Goal: Task Accomplishment & Management: Complete application form

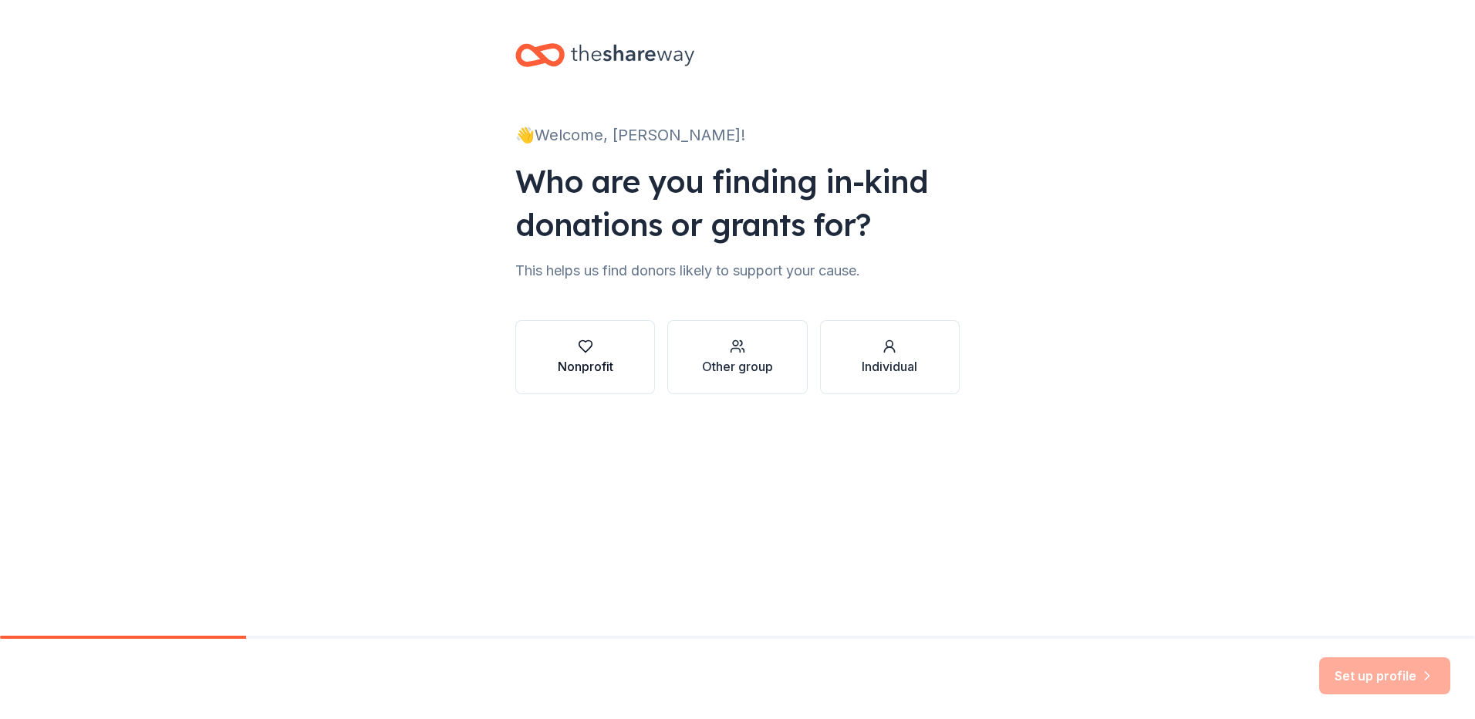
click at [588, 349] on icon "button" at bounding box center [584, 347] width 13 height 12
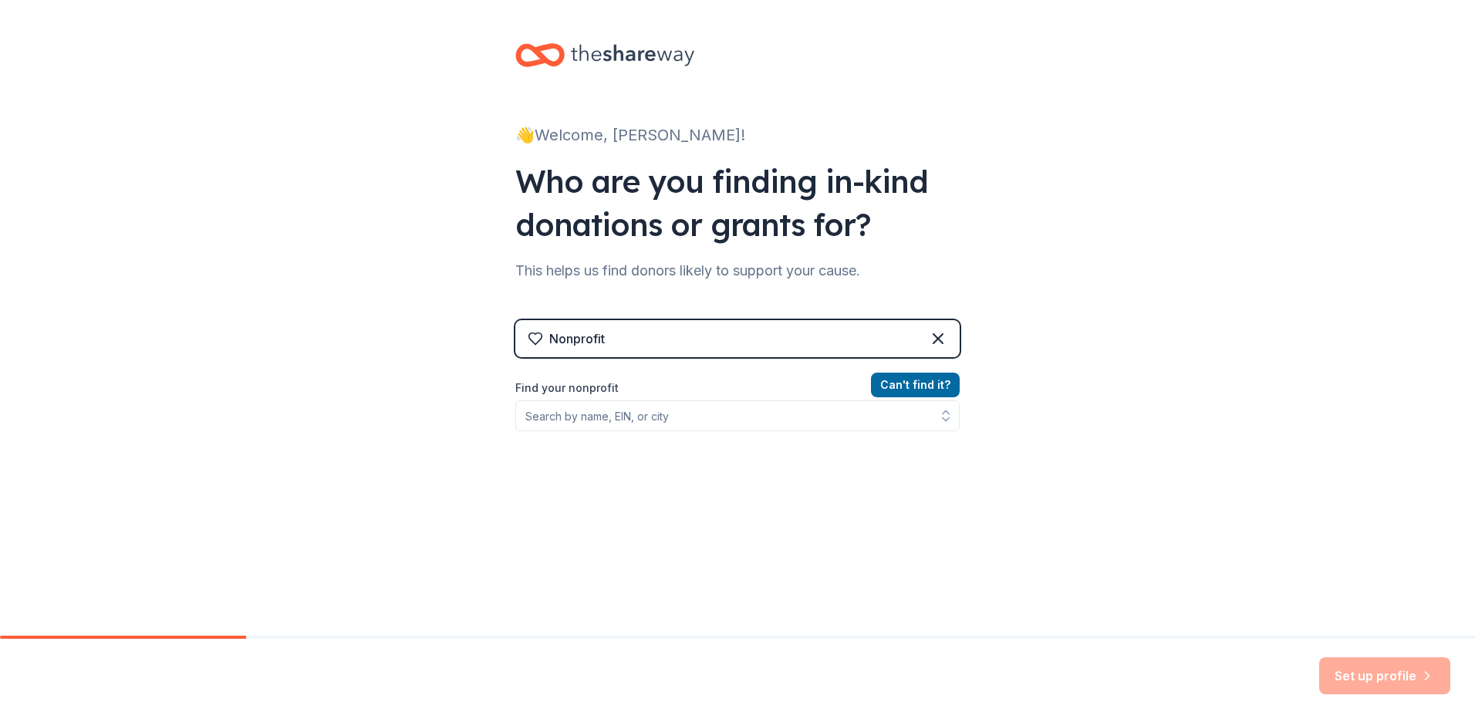
click at [737, 332] on div "Nonprofit" at bounding box center [737, 338] width 444 height 37
click at [933, 337] on icon at bounding box center [937, 338] width 9 height 9
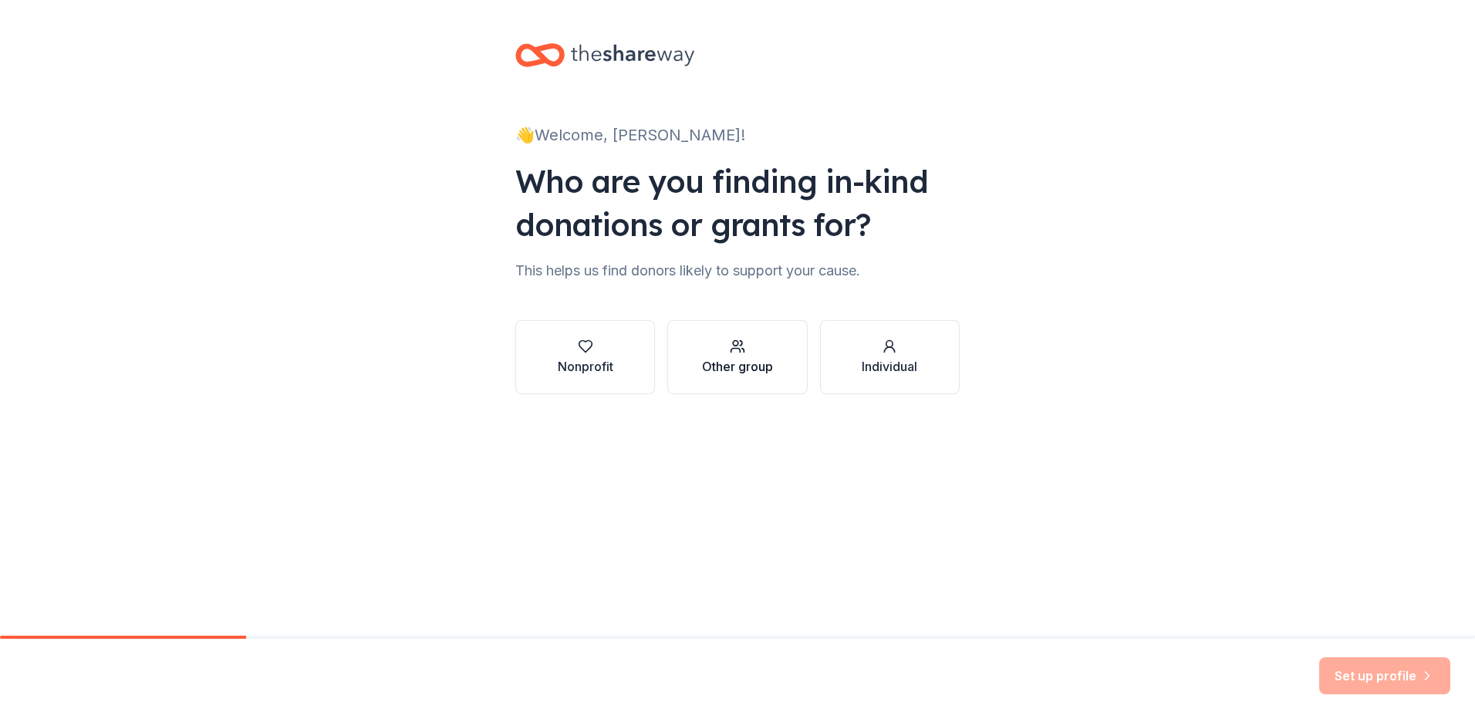
click at [726, 359] on div "Other group" at bounding box center [737, 366] width 71 height 19
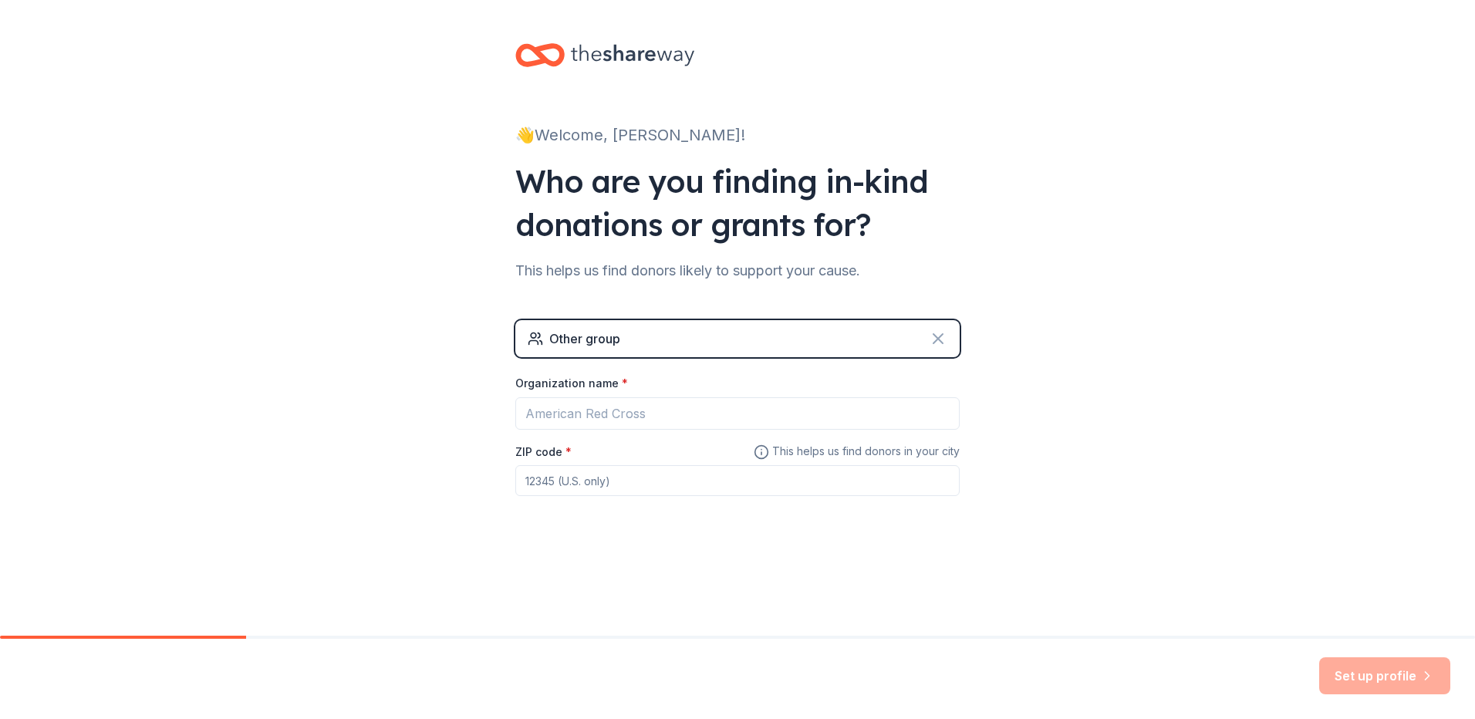
click at [938, 339] on icon at bounding box center [937, 338] width 9 height 9
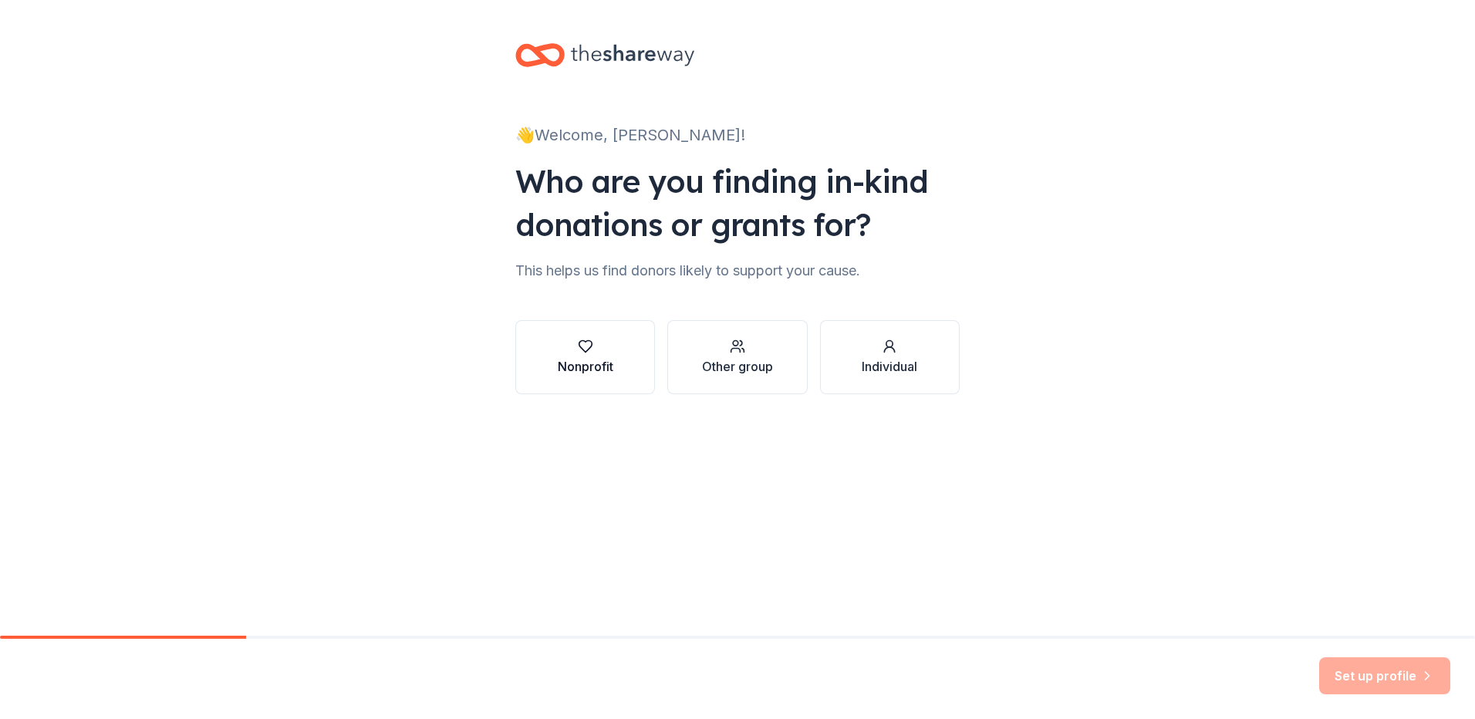
click at [596, 366] on div "Nonprofit" at bounding box center [586, 366] width 56 height 19
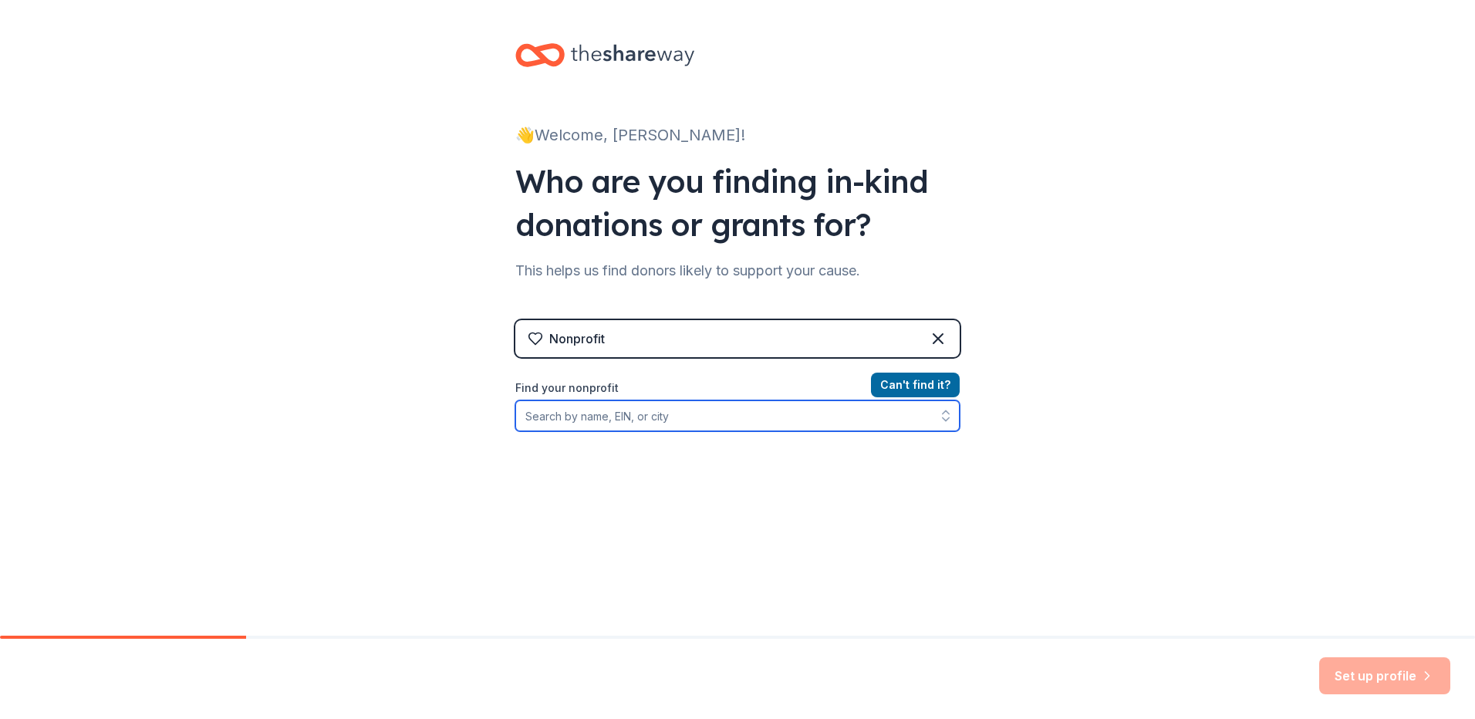
click at [605, 419] on input "Find your nonprofit" at bounding box center [737, 415] width 444 height 31
type input "592814255"
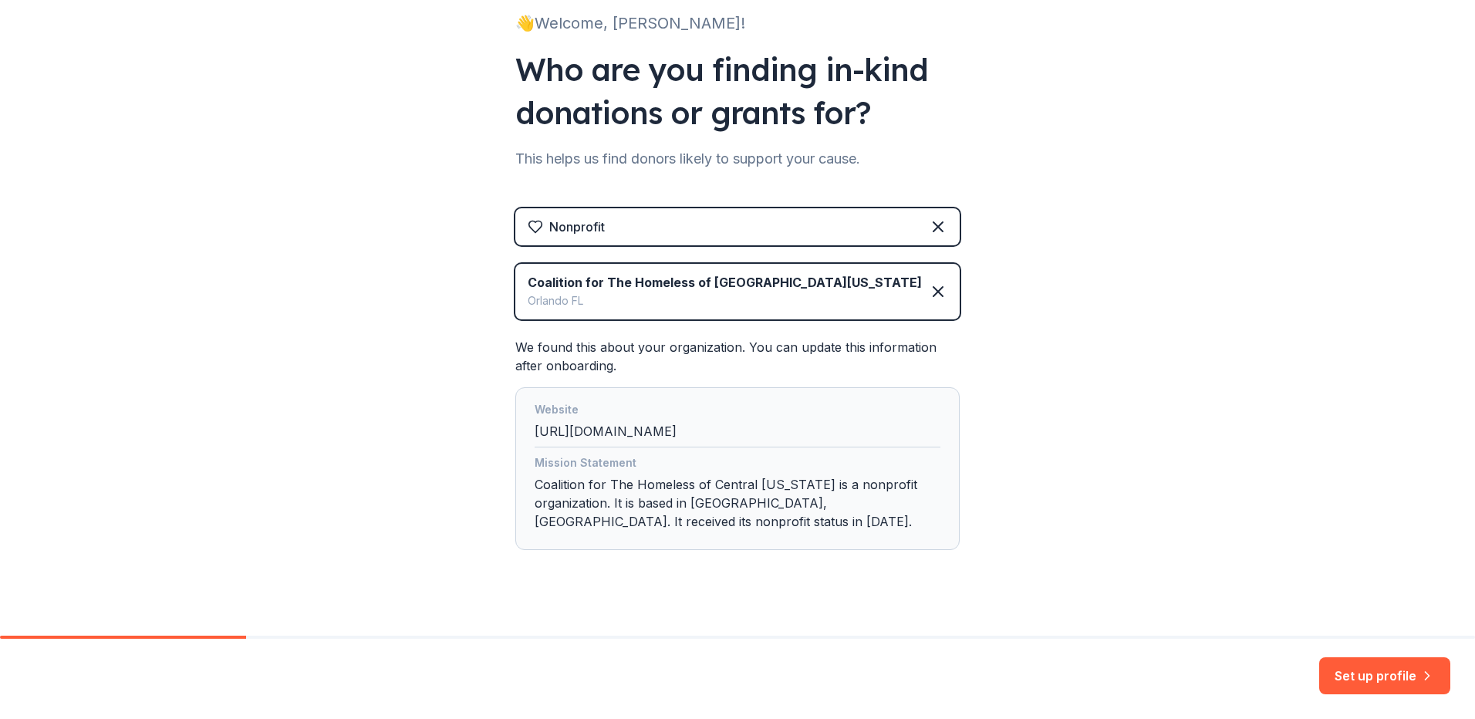
scroll to position [131, 0]
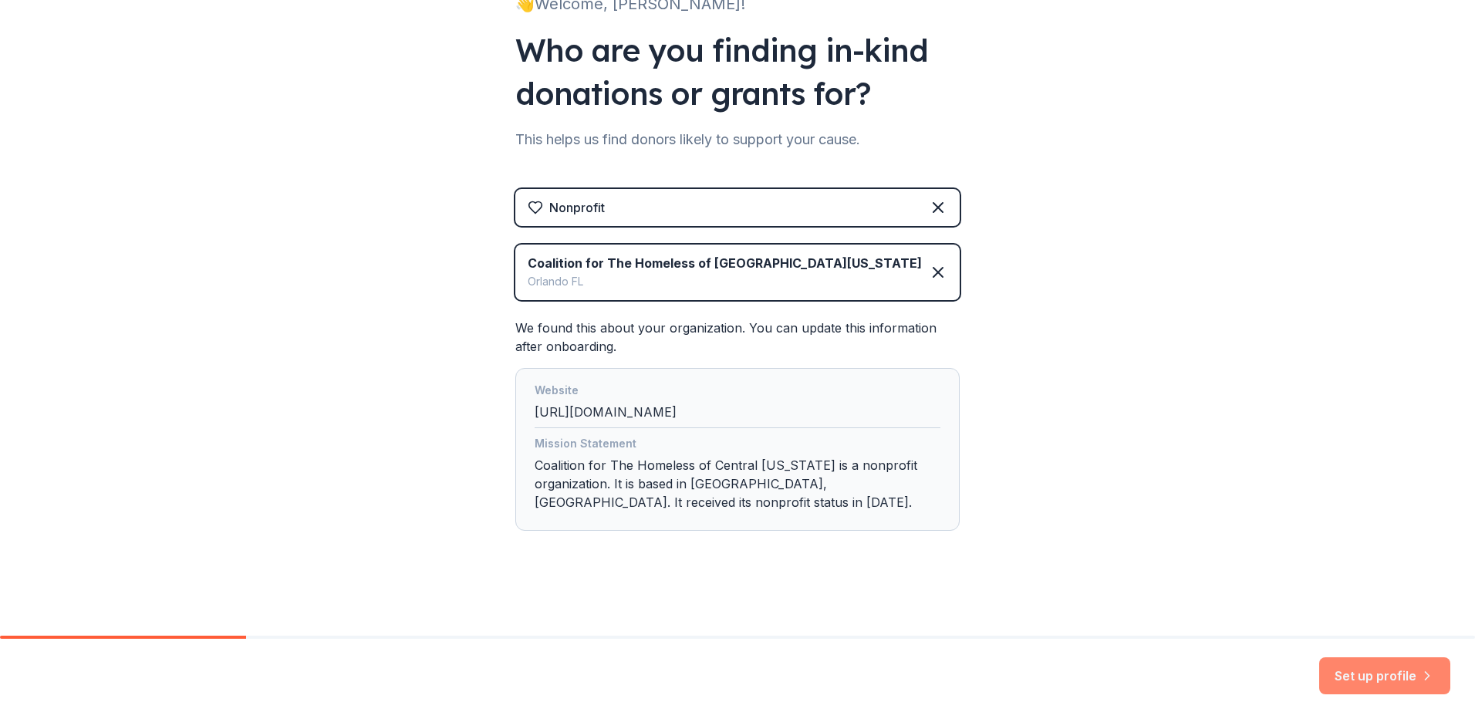
click at [1369, 676] on button "Set up profile" at bounding box center [1384, 675] width 131 height 37
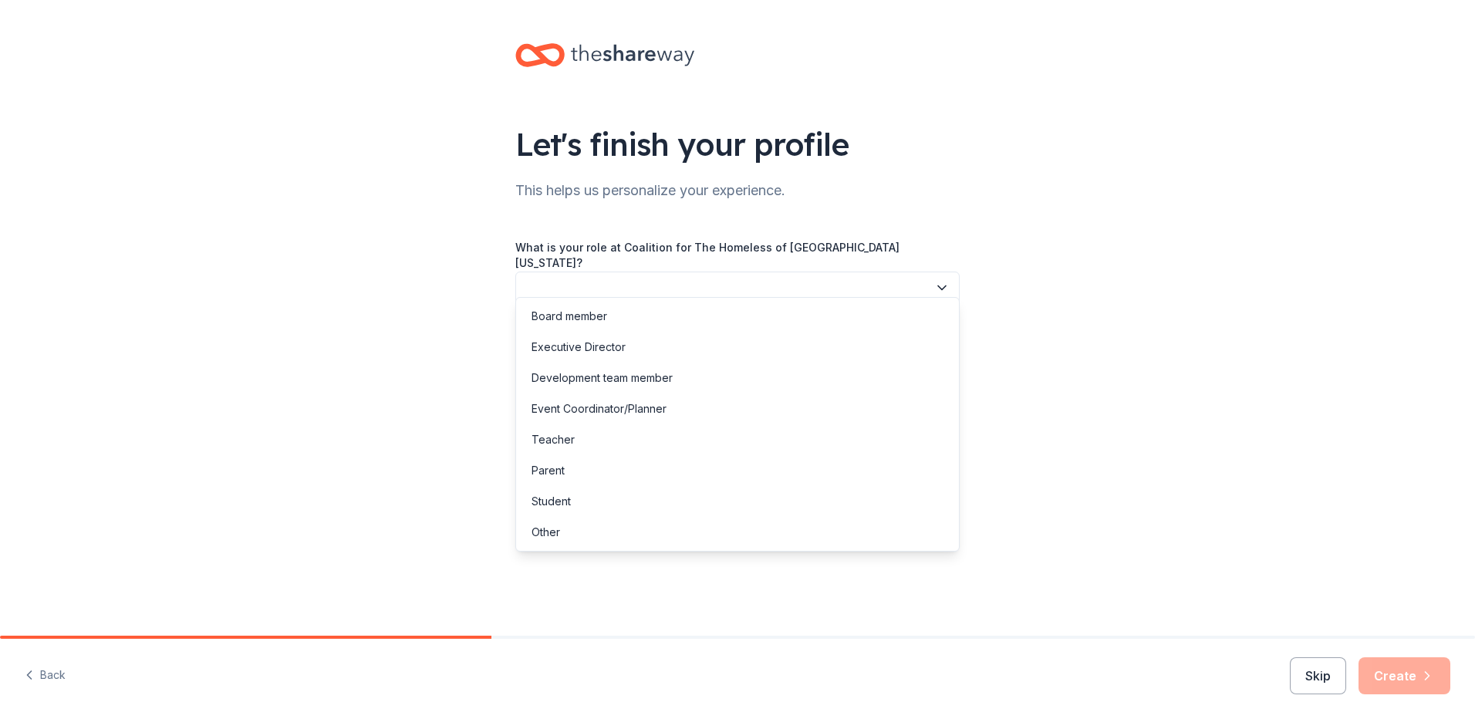
click at [936, 271] on button "button" at bounding box center [737, 287] width 444 height 32
click at [636, 410] on div "Event Coordinator/Planner" at bounding box center [598, 408] width 135 height 19
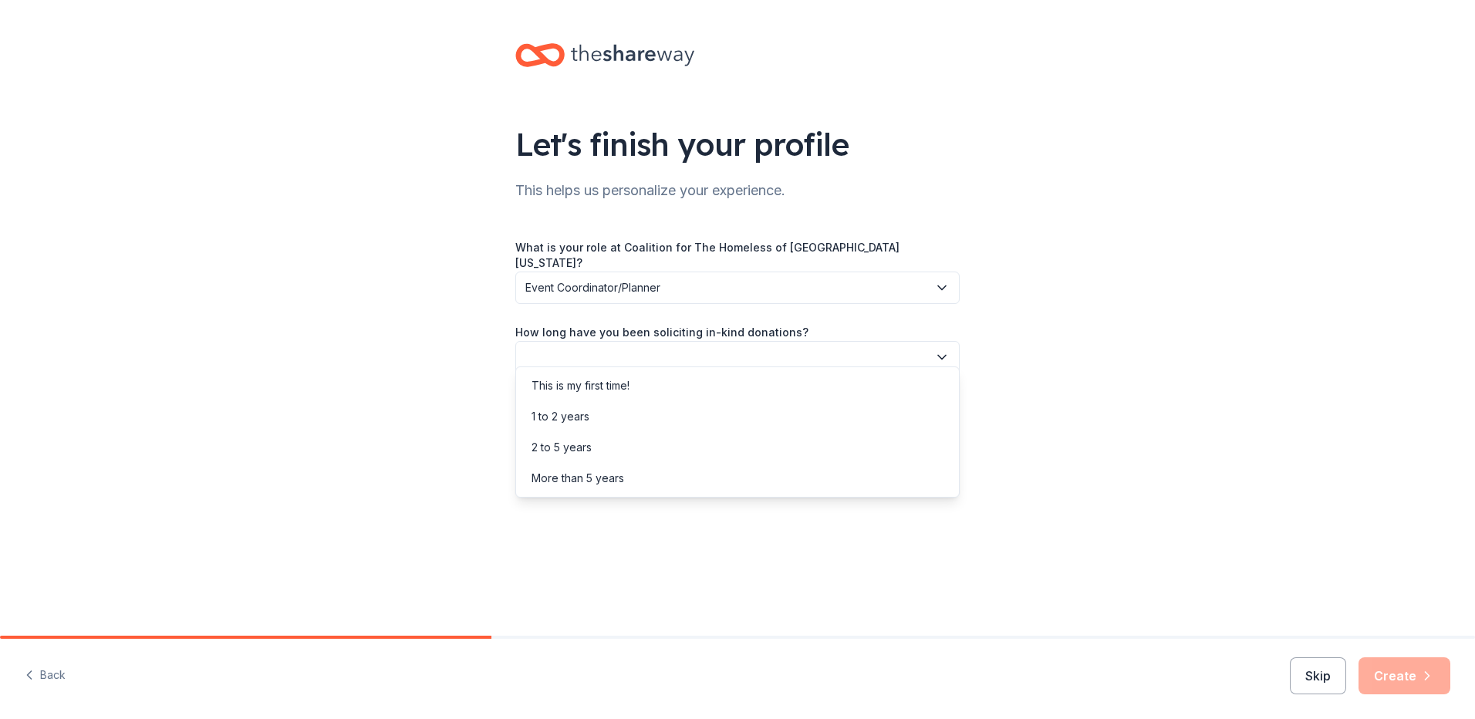
click at [943, 349] on icon "button" at bounding box center [941, 356] width 15 height 15
click at [614, 392] on div "This is my first time!" at bounding box center [580, 385] width 98 height 19
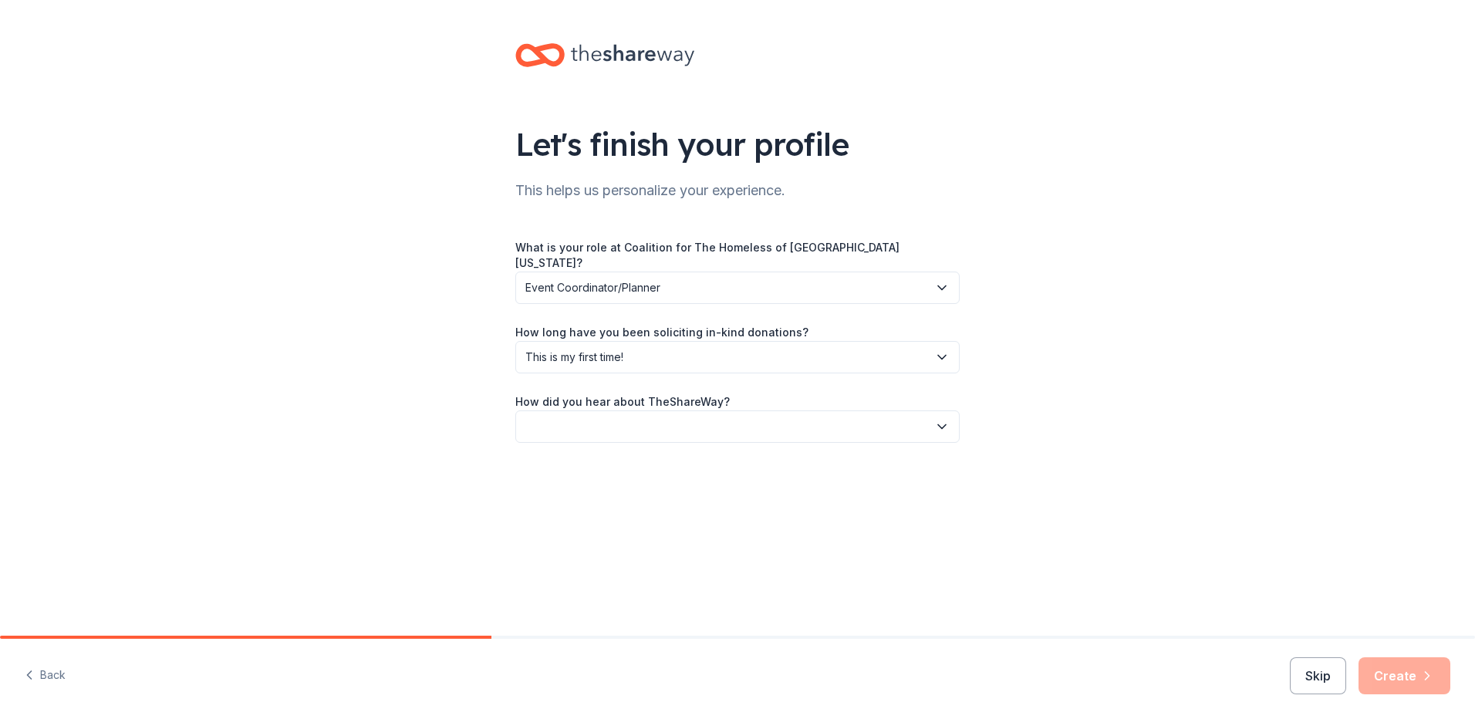
click at [943, 419] on icon "button" at bounding box center [941, 426] width 15 height 15
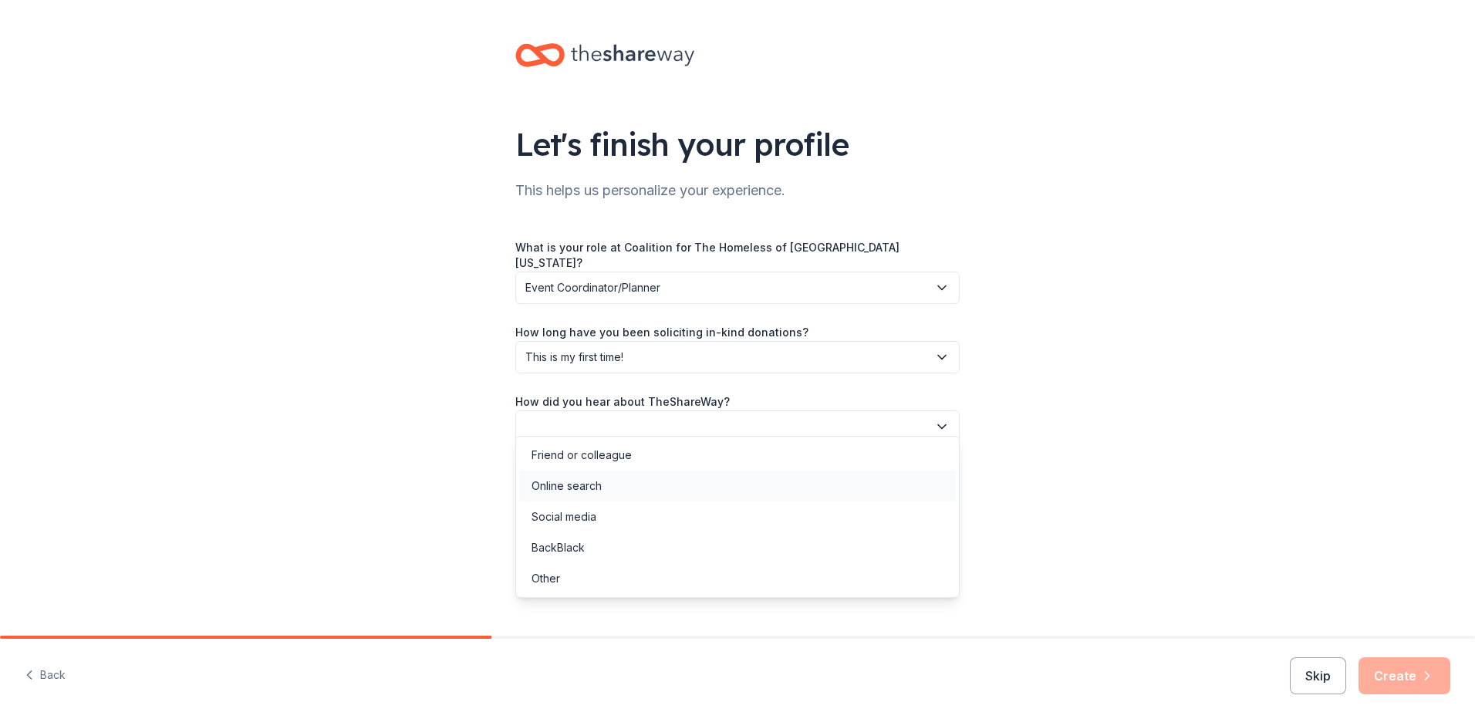
click at [548, 482] on div "Online search" at bounding box center [566, 486] width 70 height 19
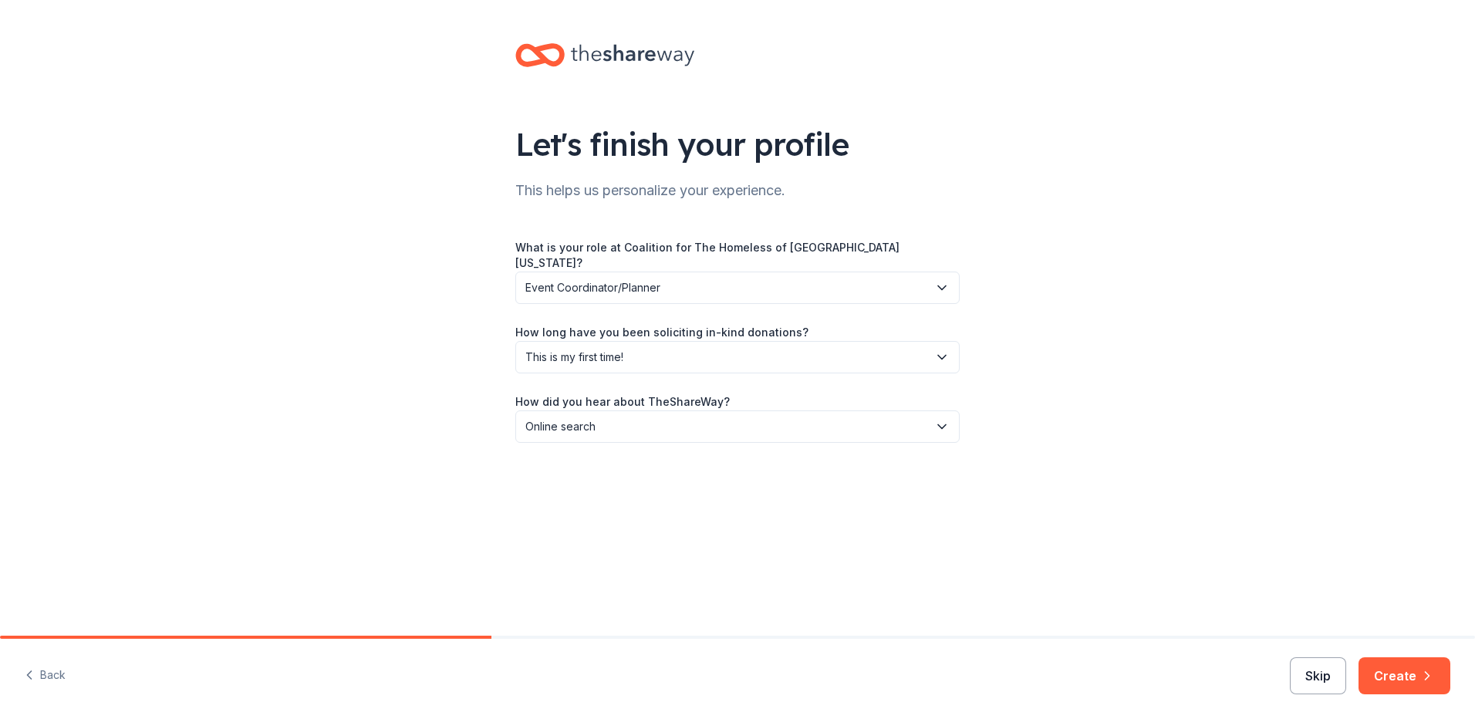
click at [1315, 675] on button "Skip" at bounding box center [1317, 675] width 56 height 37
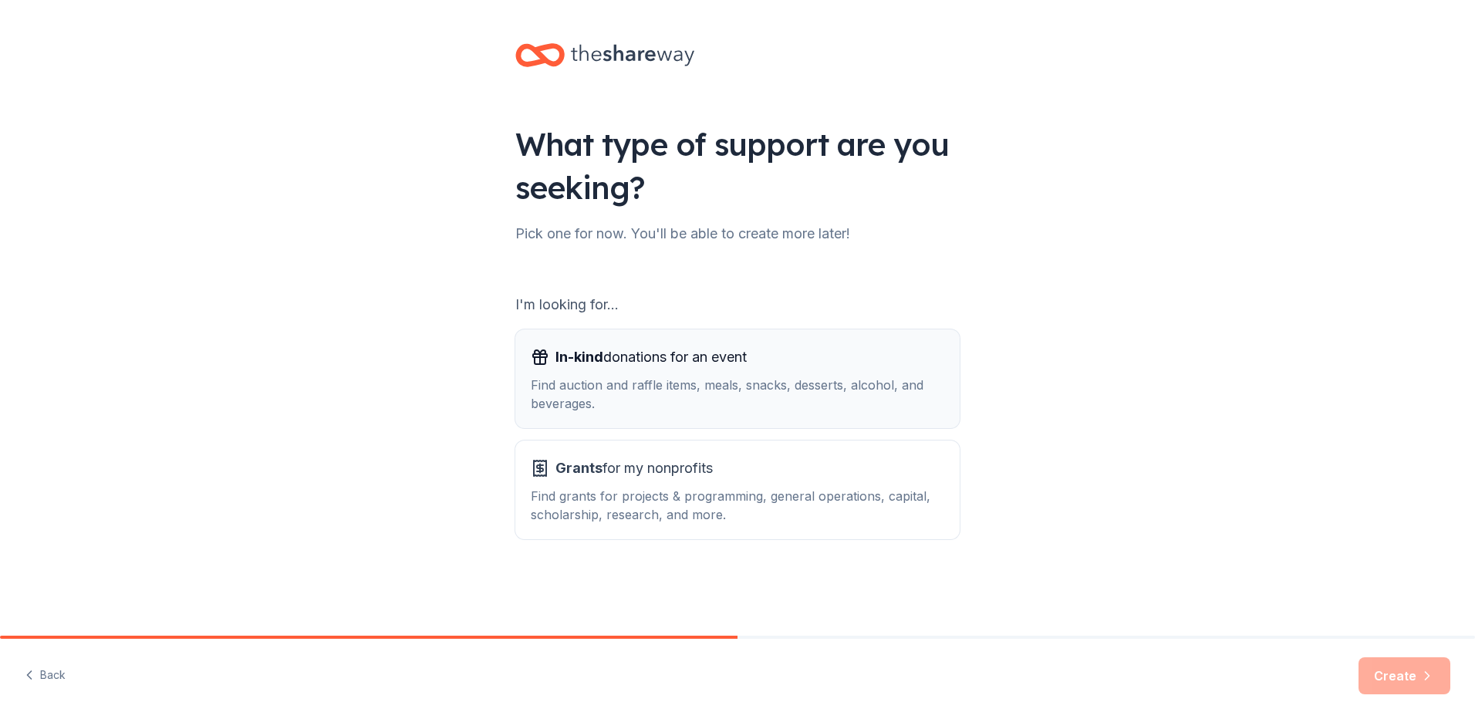
click at [705, 373] on div "In-kind donations for an event Find auction and raffle items, meals, snacks, de…" at bounding box center [737, 379] width 413 height 68
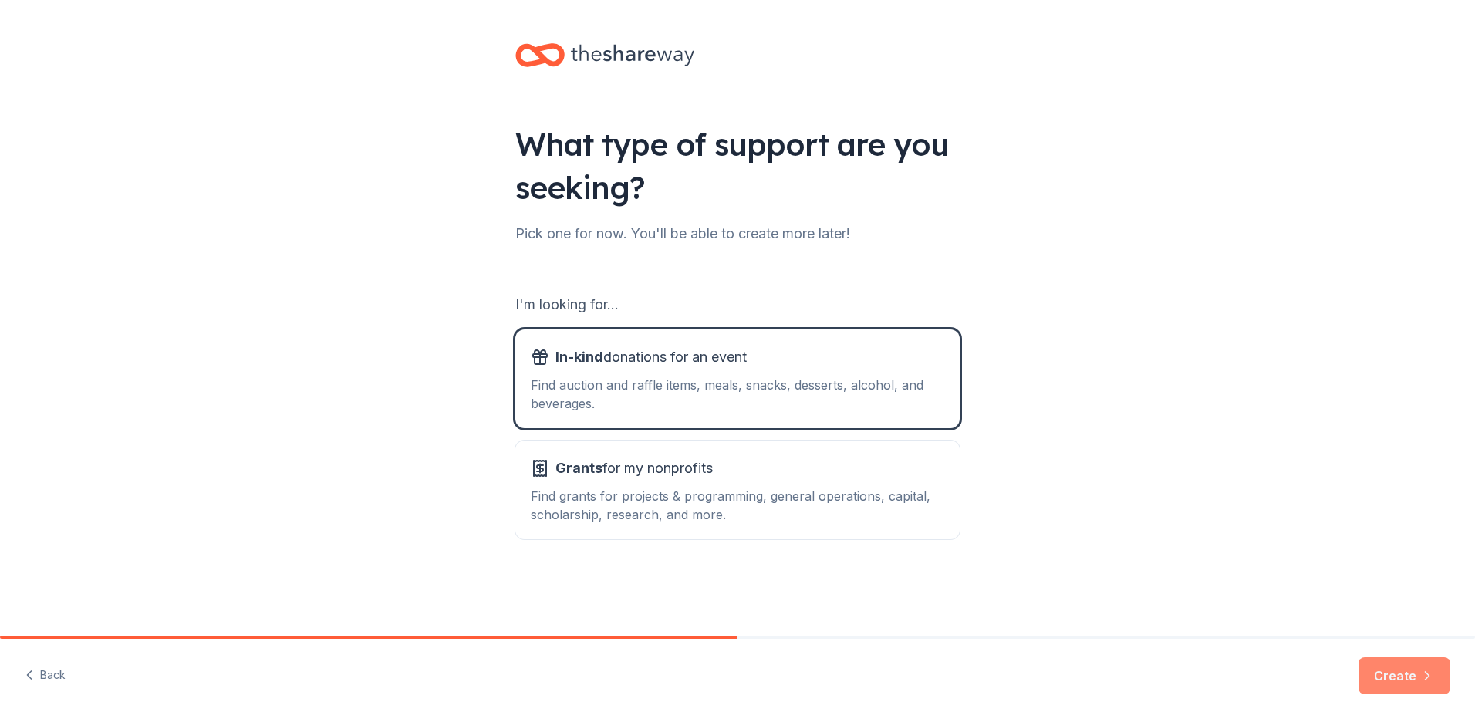
click at [1408, 674] on button "Create" at bounding box center [1404, 675] width 92 height 37
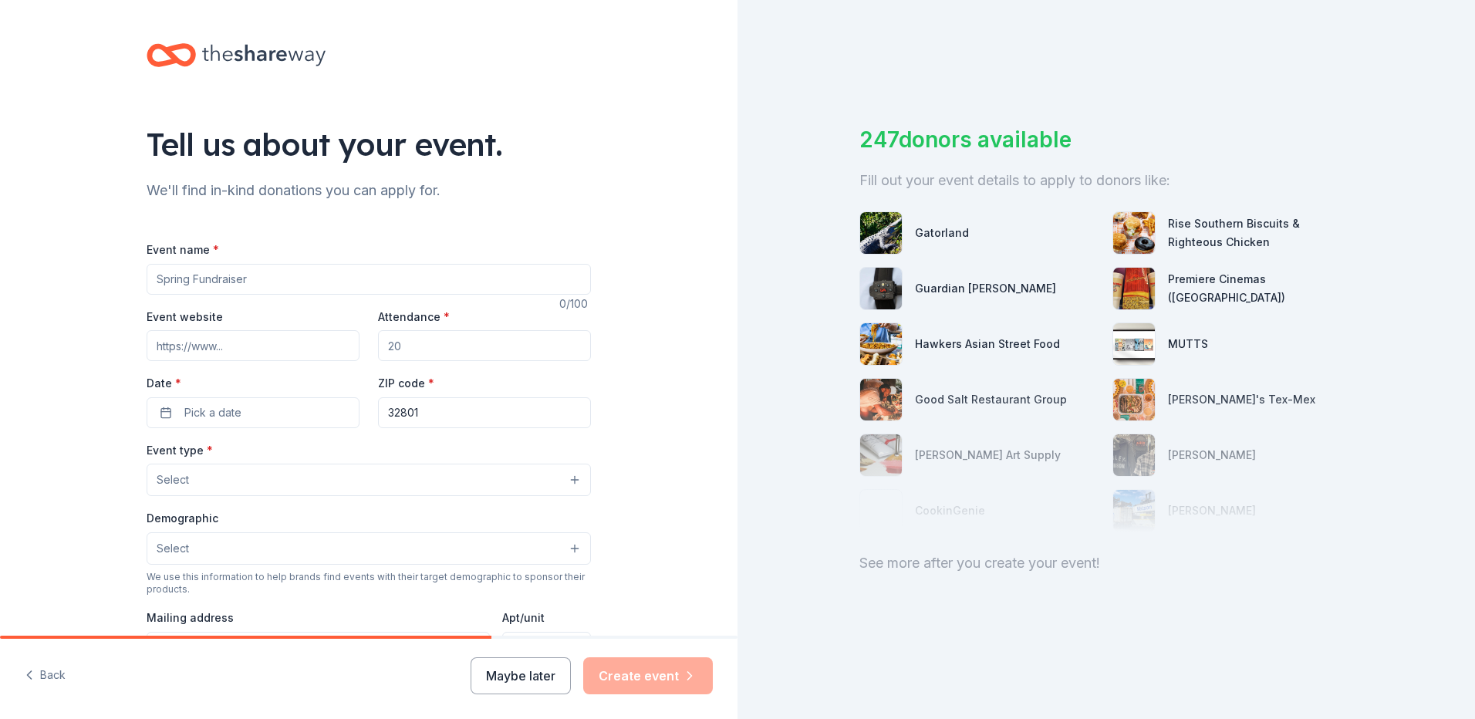
click at [381, 278] on input "Event name *" at bounding box center [369, 279] width 444 height 31
type input "E"
type input "All Staff Holiday Party"
click at [469, 348] on input "Attendance *" at bounding box center [484, 345] width 213 height 31
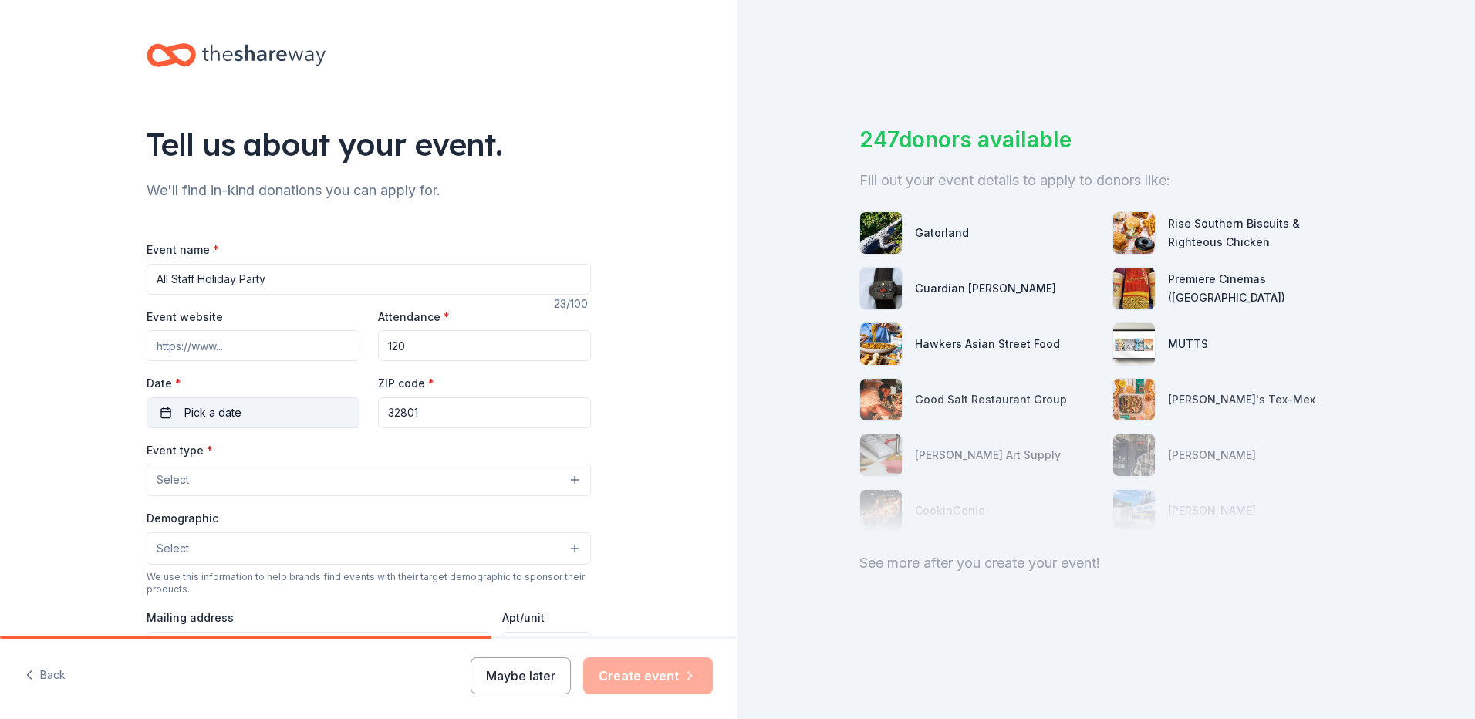
type input "120"
click at [160, 410] on button "Pick a date" at bounding box center [253, 412] width 213 height 31
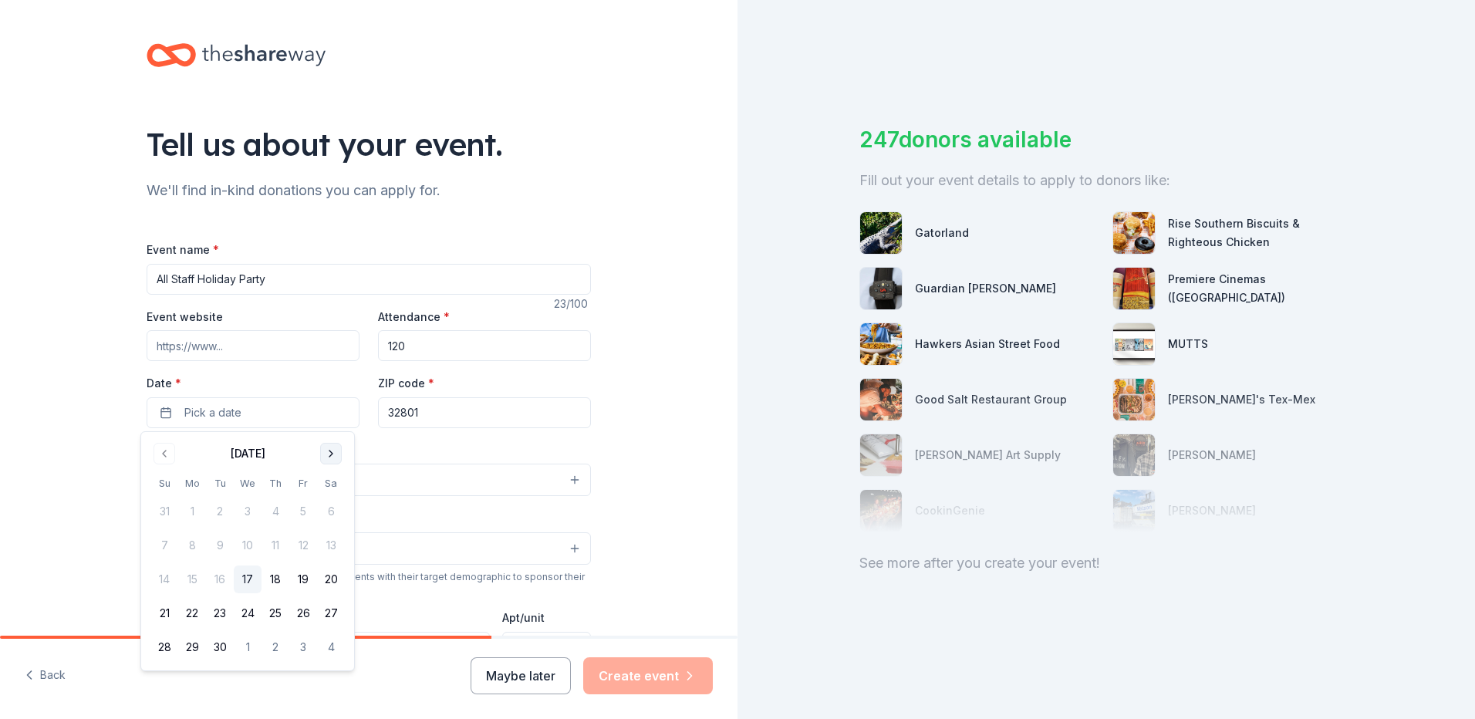
click at [331, 460] on button "Go to next month" at bounding box center [331, 454] width 22 height 22
click at [301, 579] on button "19" at bounding box center [303, 579] width 28 height 28
click at [433, 440] on div "Event type * Select" at bounding box center [369, 468] width 444 height 56
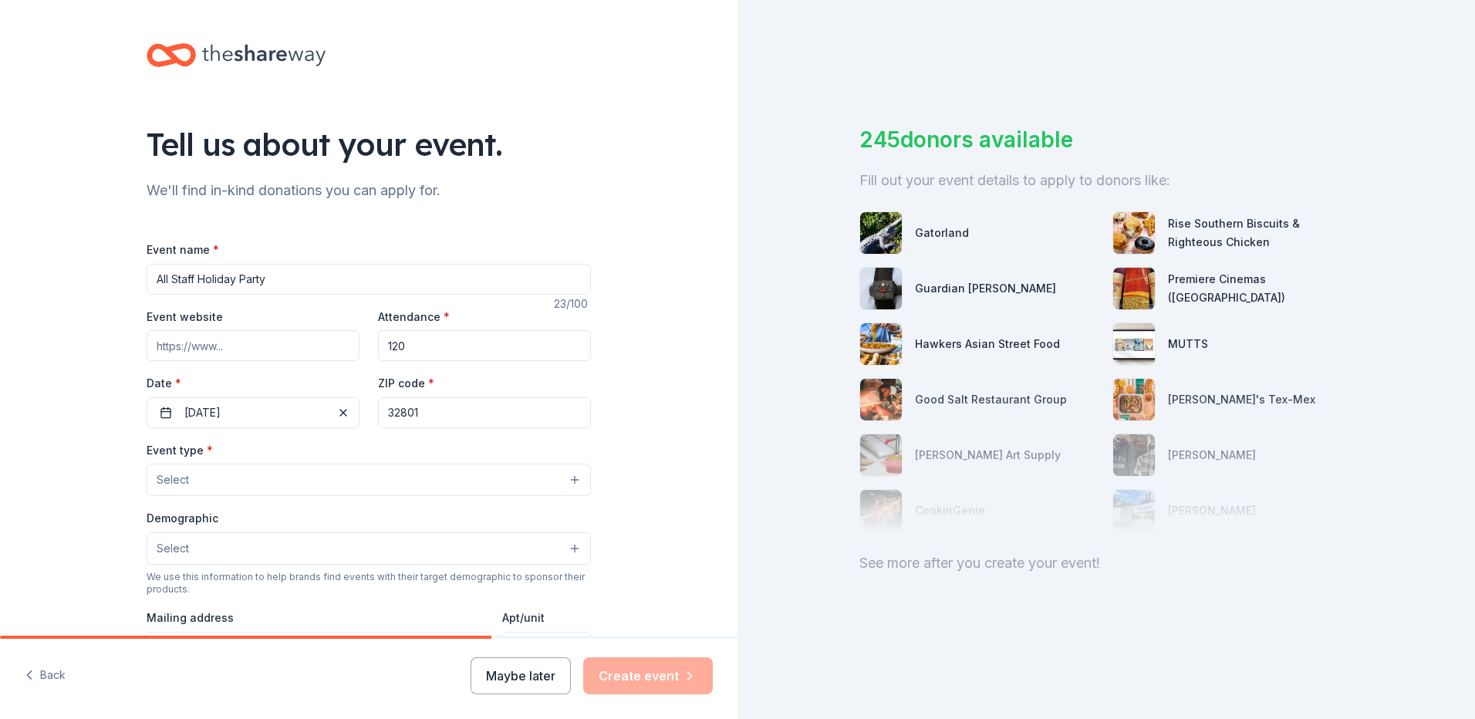
click at [506, 481] on button "Select" at bounding box center [369, 480] width 444 height 32
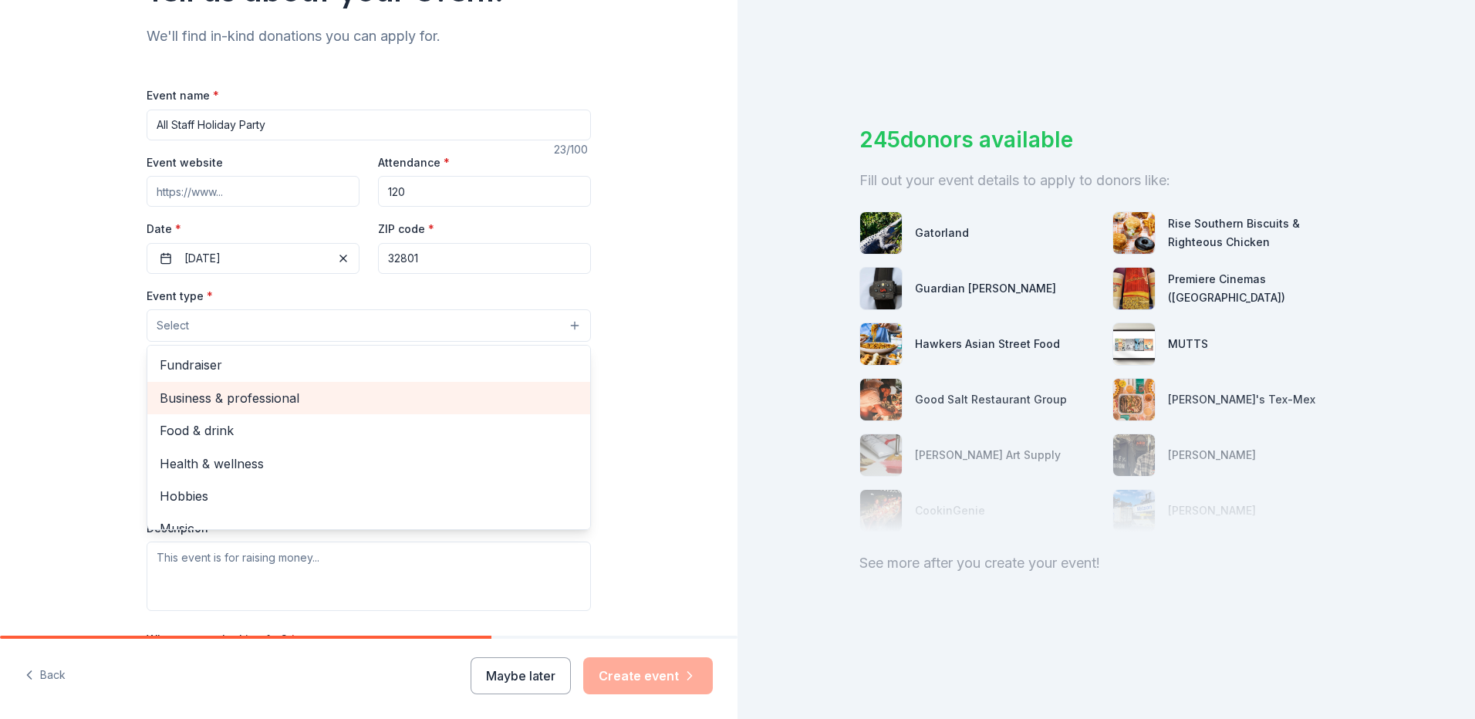
click at [277, 398] on span "Business & professional" at bounding box center [369, 398] width 418 height 20
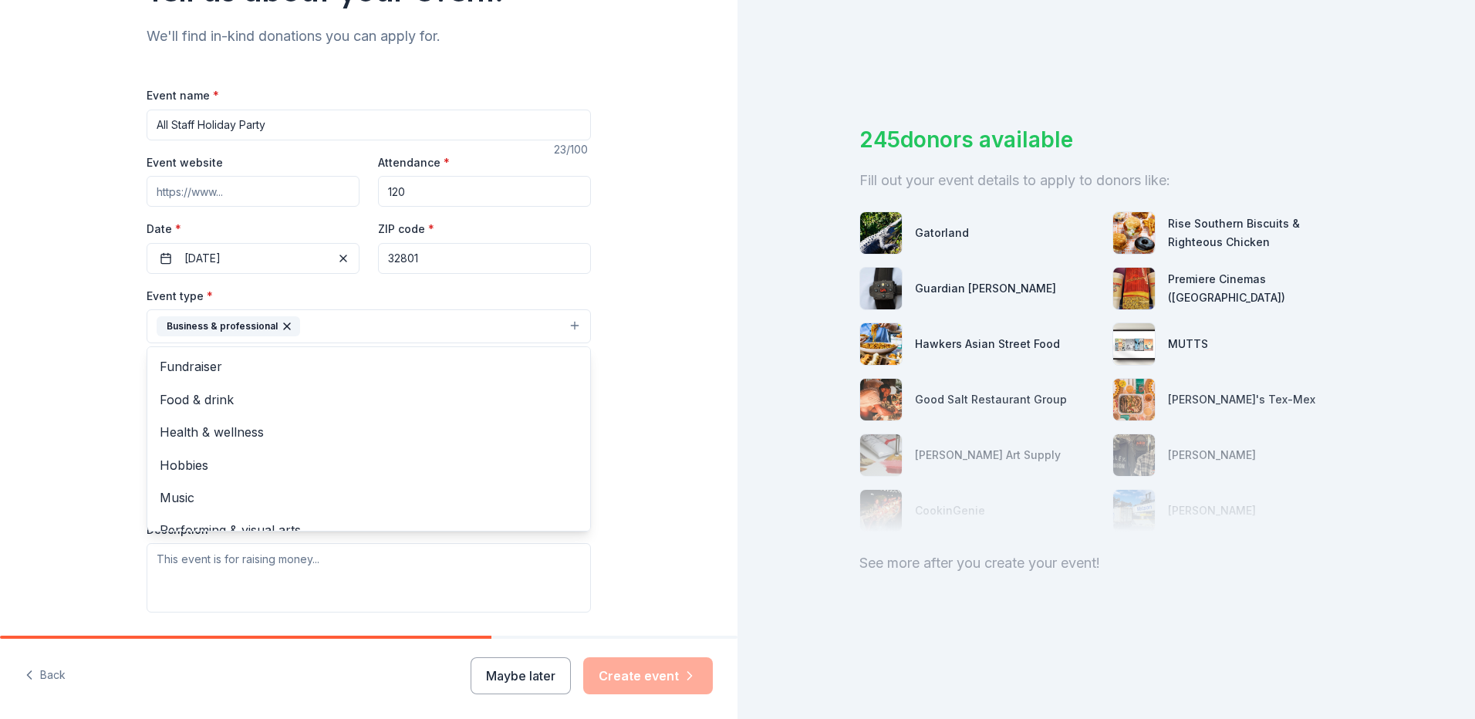
click at [652, 423] on div "Tell us about your event. We'll find in-kind donations you can apply for. Event…" at bounding box center [368, 360] width 737 height 1028
click at [335, 398] on button "Select" at bounding box center [369, 395] width 444 height 32
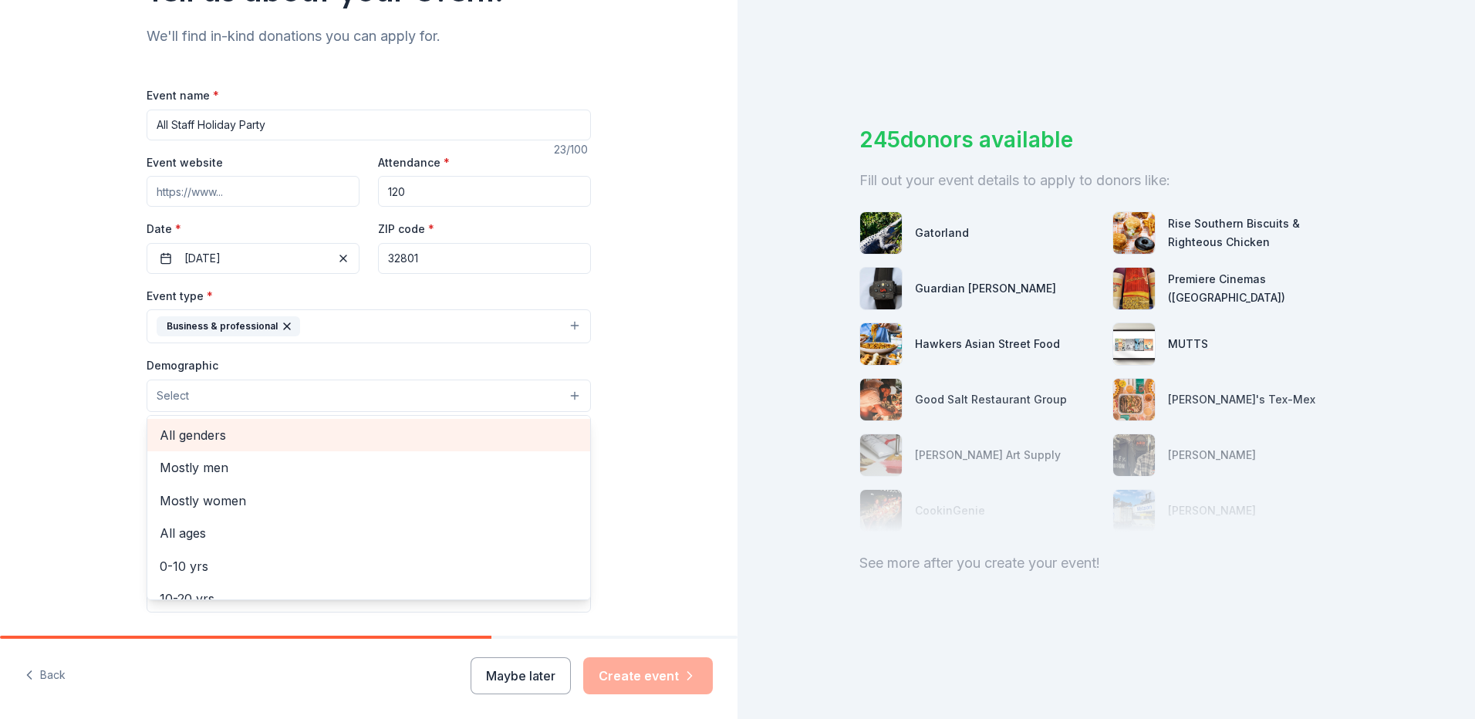
click at [227, 431] on span "All genders" at bounding box center [369, 435] width 418 height 20
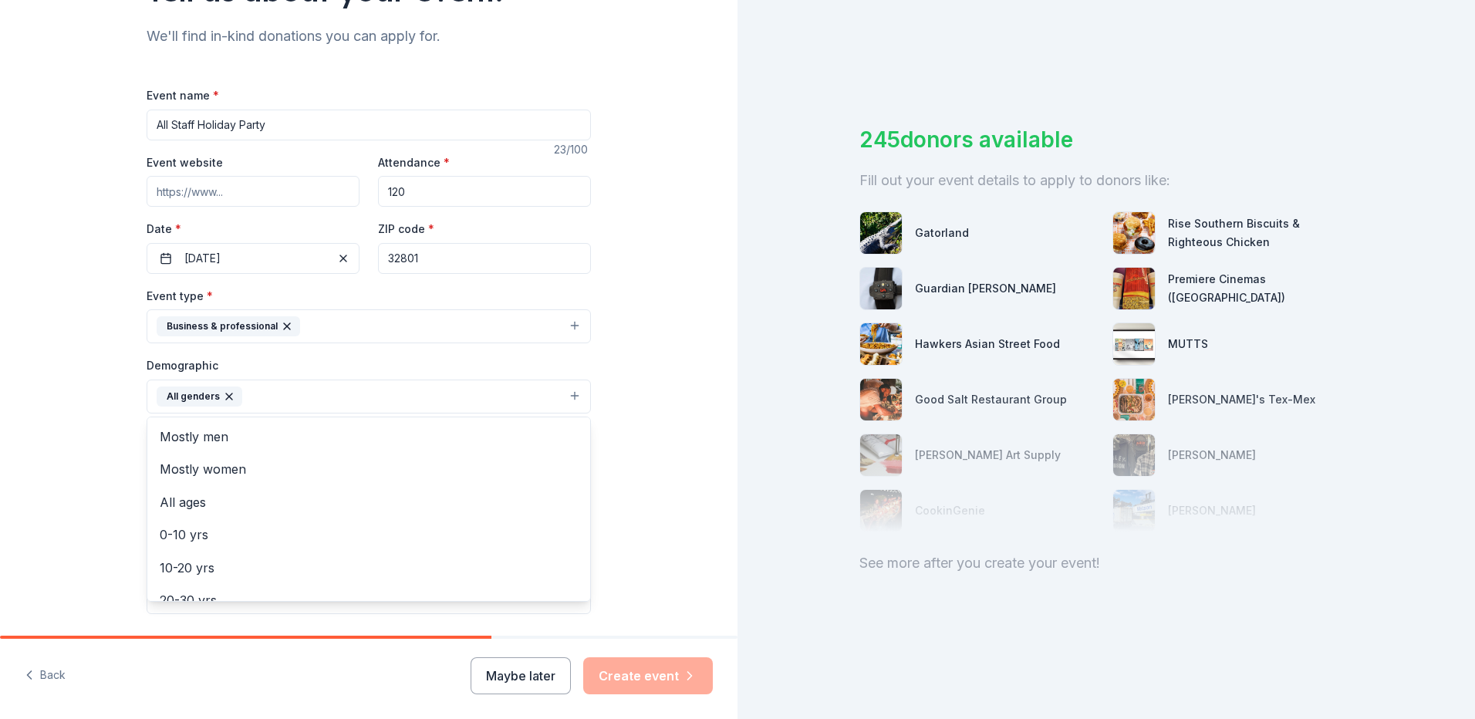
click at [677, 433] on div "Tell us about your event. We'll find in-kind donations you can apply for. Event…" at bounding box center [368, 361] width 737 height 1030
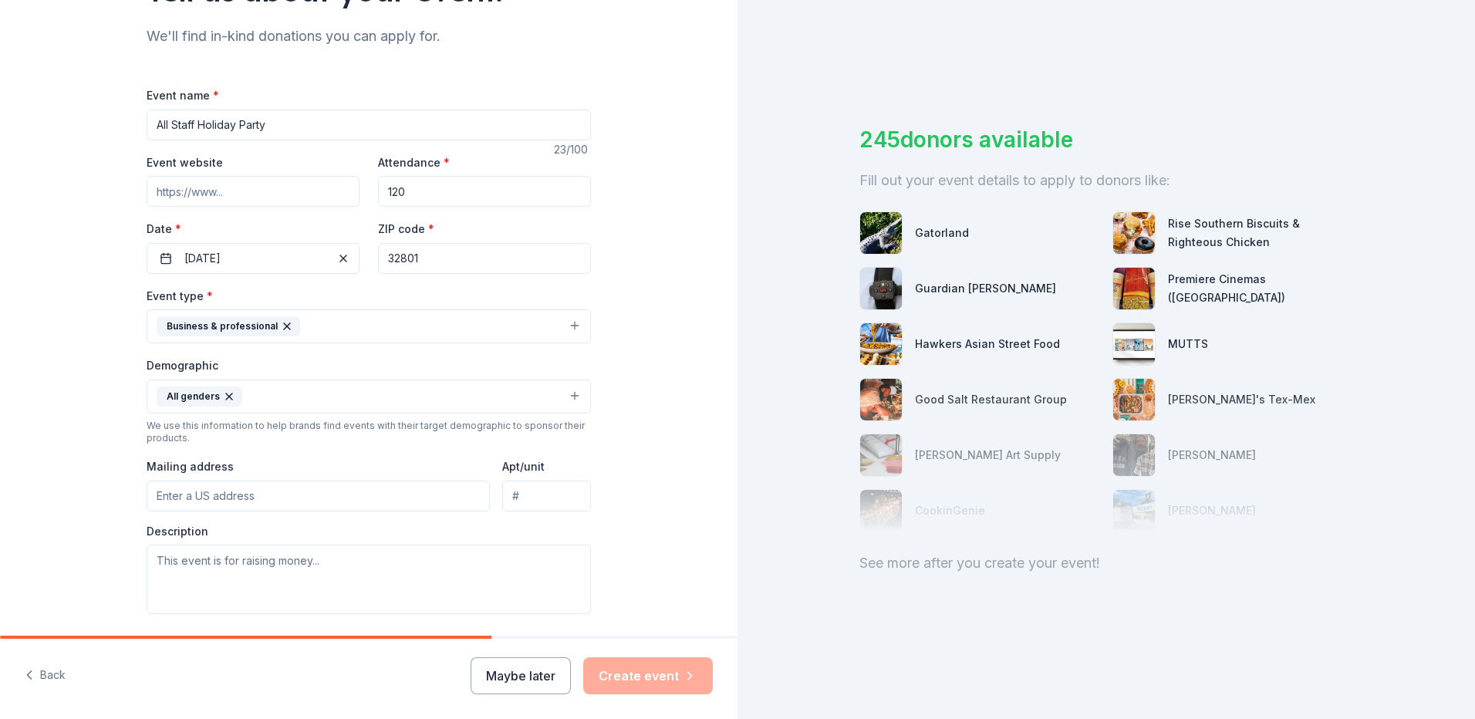
click at [342, 502] on input "Mailing address" at bounding box center [318, 495] width 343 height 31
type input "[STREET_ADDRESS][PERSON_NAME]"
click at [673, 544] on div "Tell us about your event. We'll find in-kind donations you can apply for. Event…" at bounding box center [368, 361] width 737 height 1030
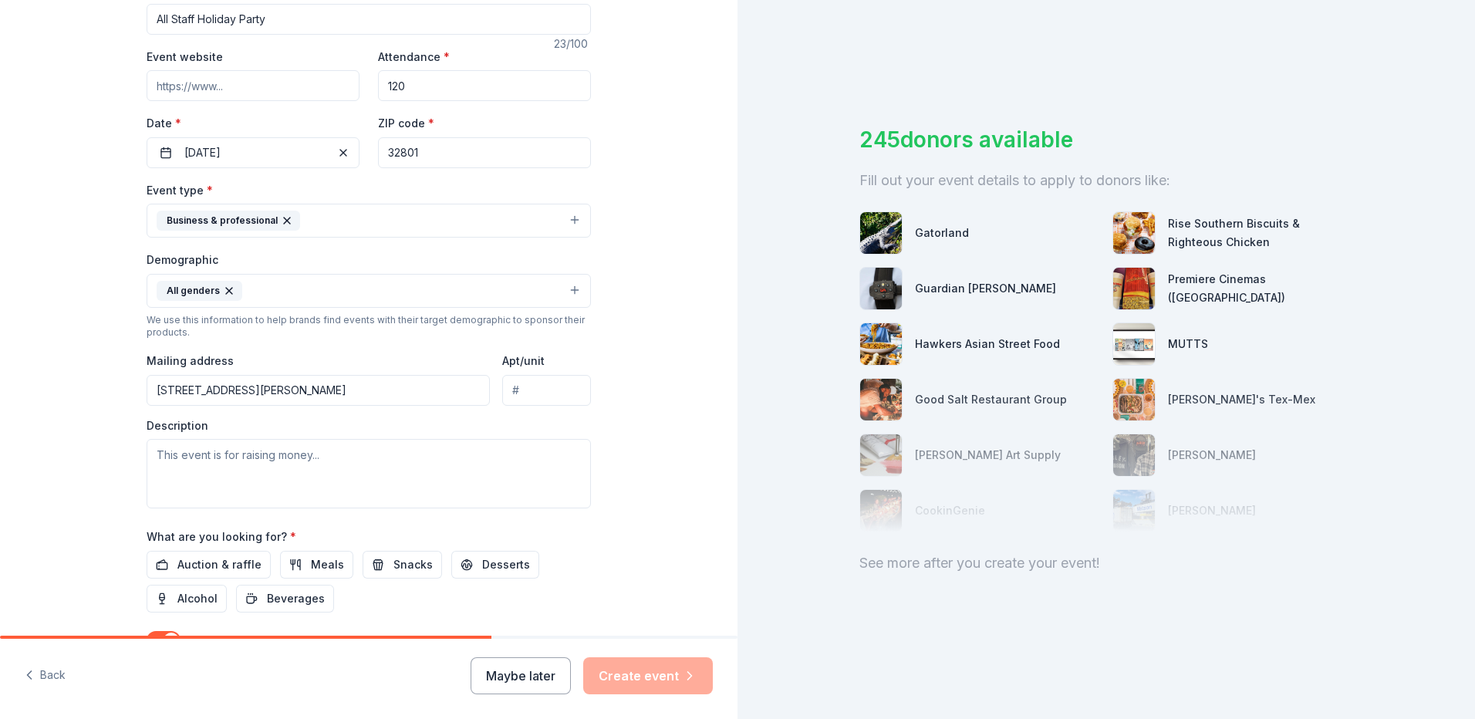
scroll to position [308, 0]
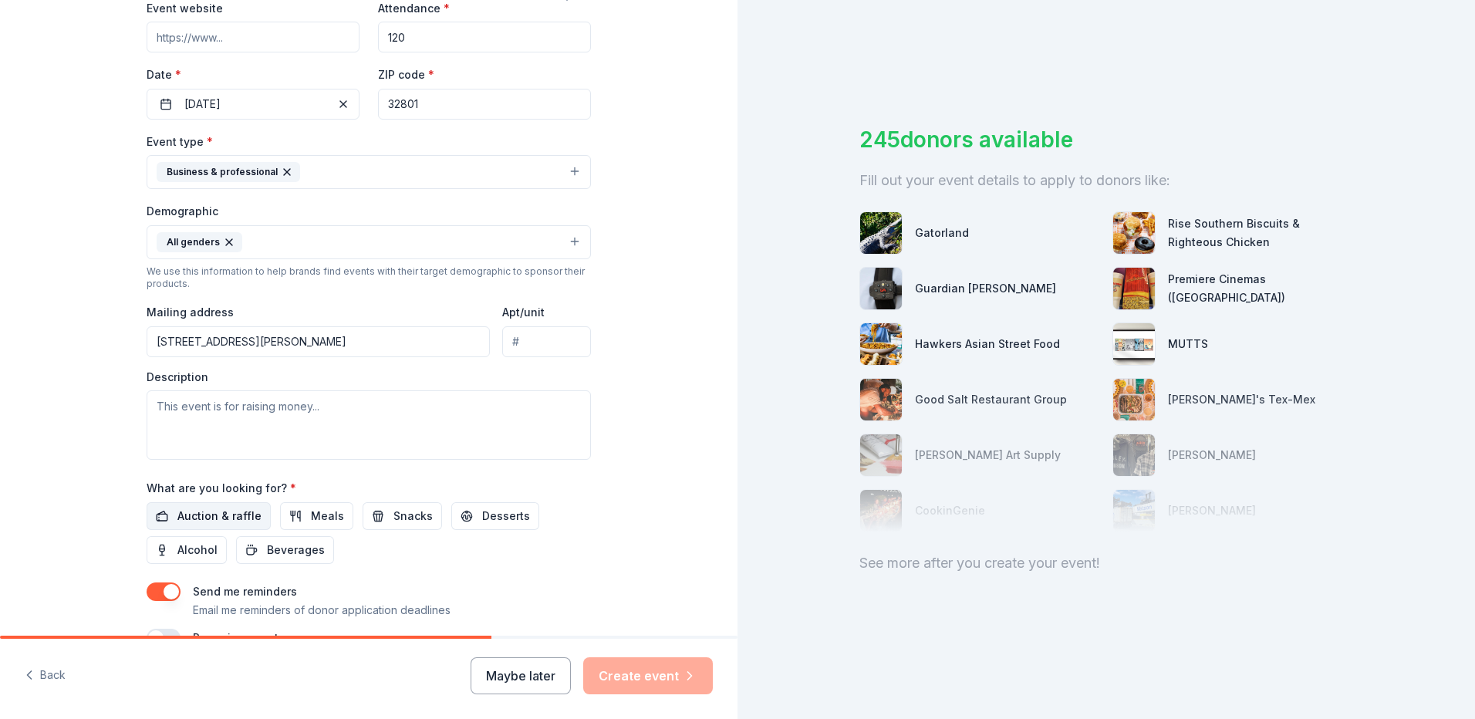
click at [225, 511] on span "Auction & raffle" at bounding box center [219, 516] width 84 height 19
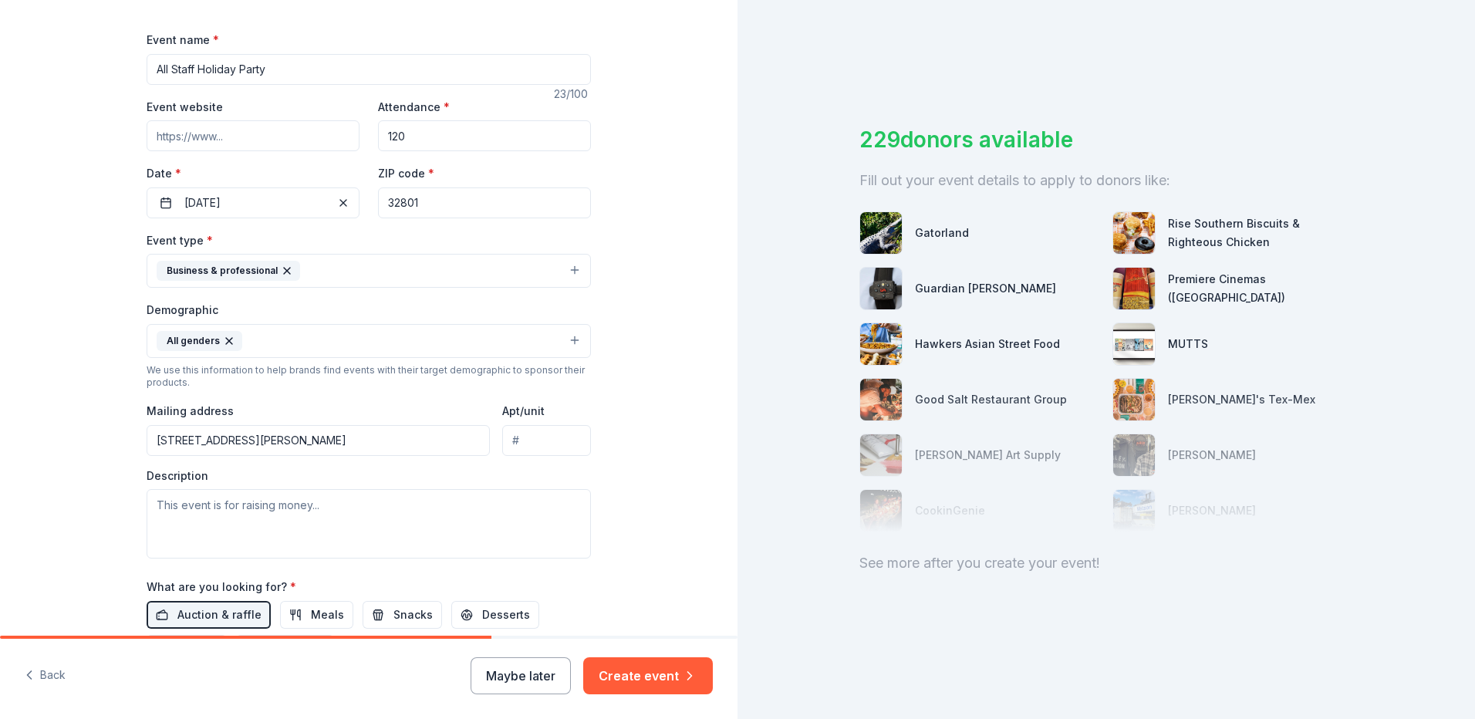
scroll to position [163, 0]
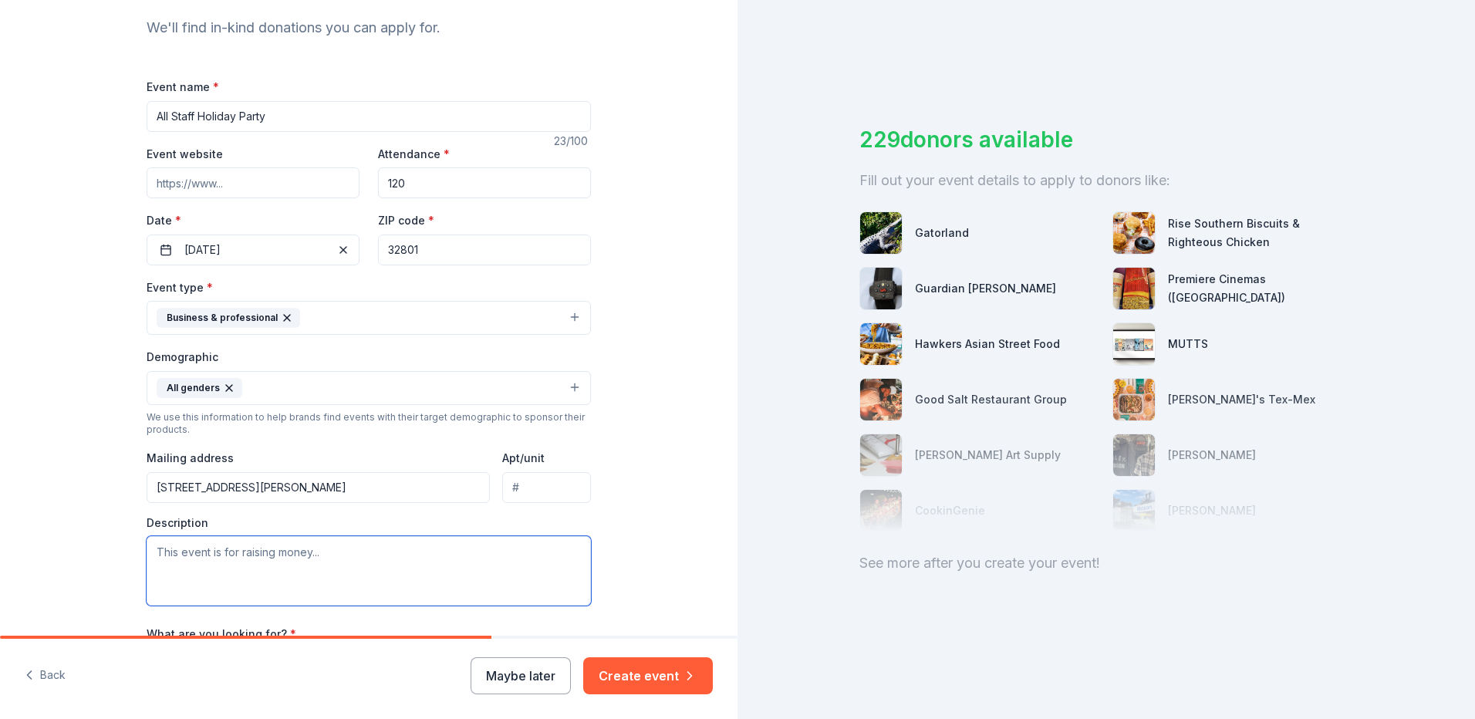
click at [251, 559] on textarea at bounding box center [369, 570] width 444 height 69
paste textarea "Lorem! I’d sitametc adi el seddoe te inc Utlaboree dol mag Aliquaen ad Minimve …"
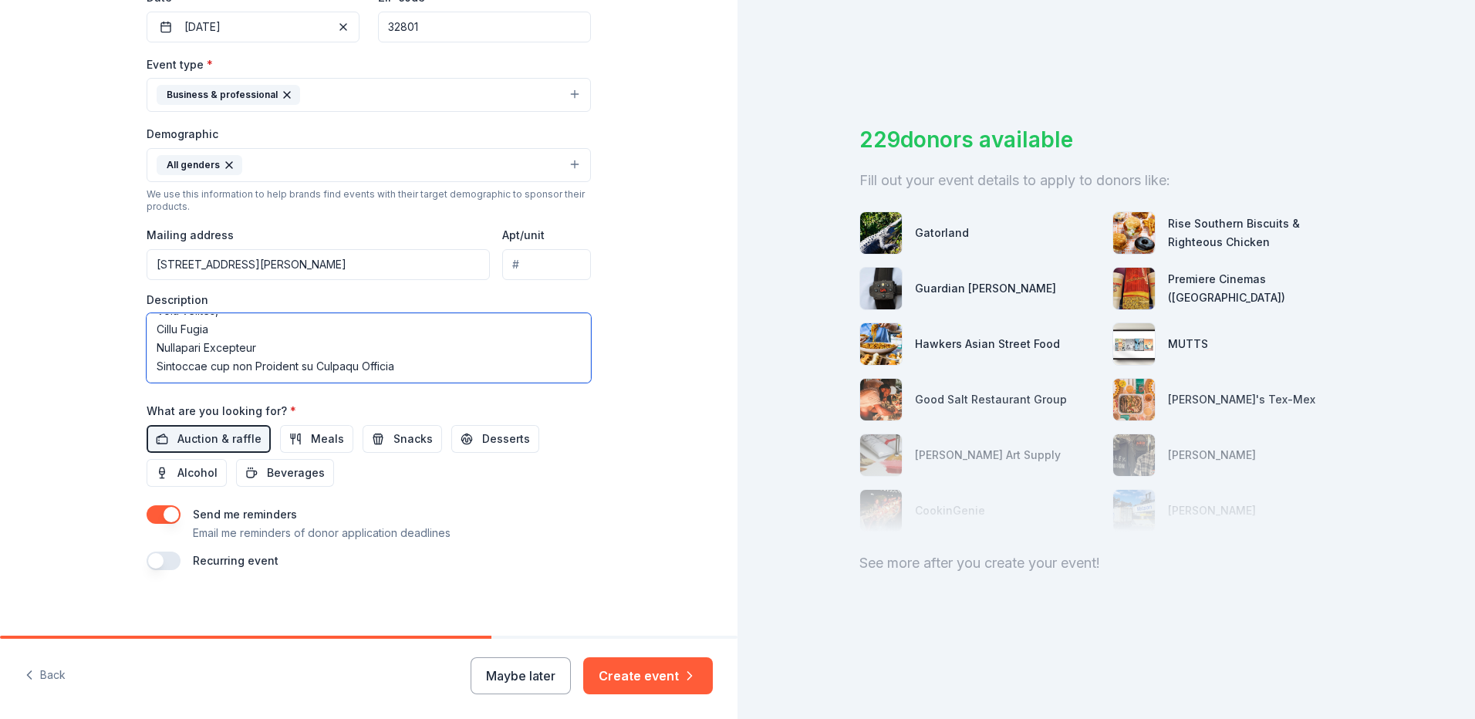
scroll to position [333, 0]
type textarea "Lorem! I’d sitametc adi el seddoe te inc Utlaboree dol mag Aliquaen ad Minimve …"
click at [597, 464] on div "Tell us about your event. We'll find in-kind donations you can apply for. Event…" at bounding box center [369, 129] width 494 height 1030
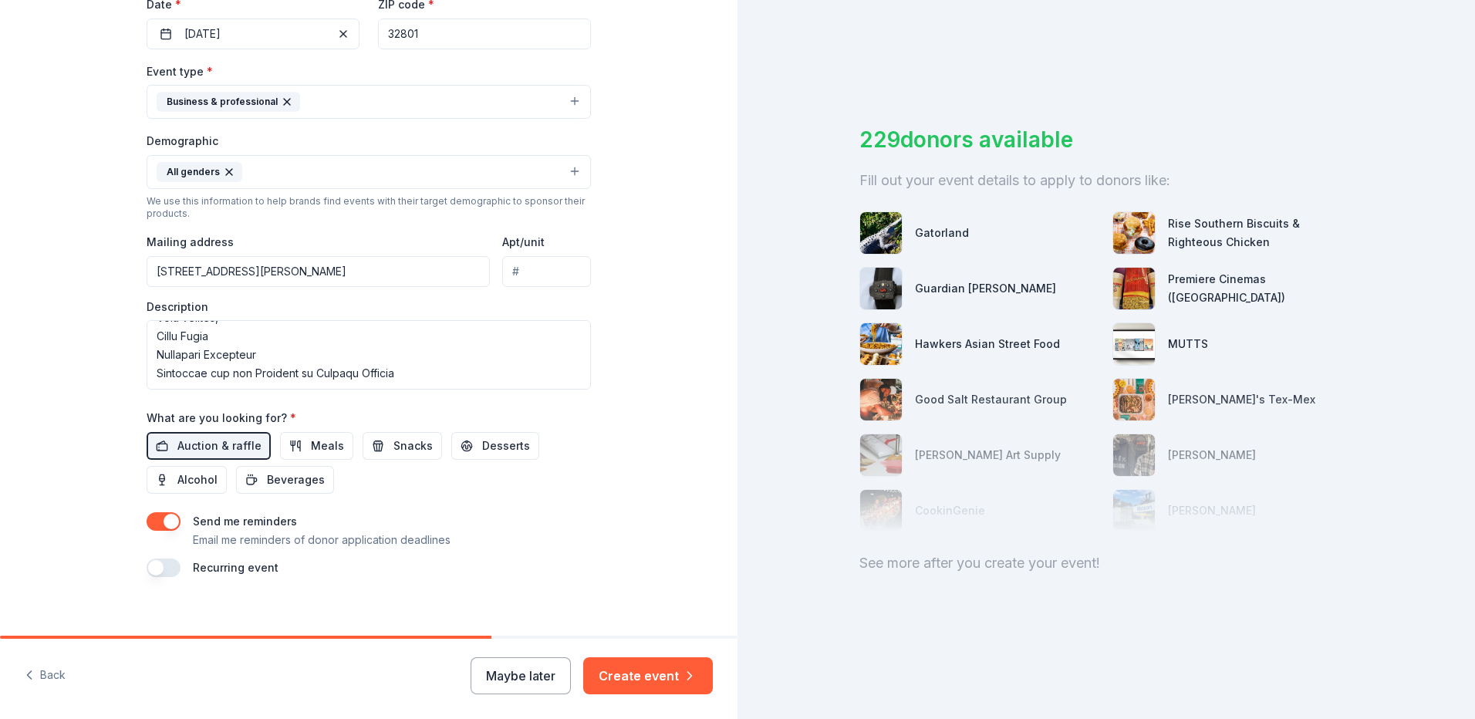
scroll to position [394, 0]
